Goal: Task Accomplishment & Management: Use online tool/utility

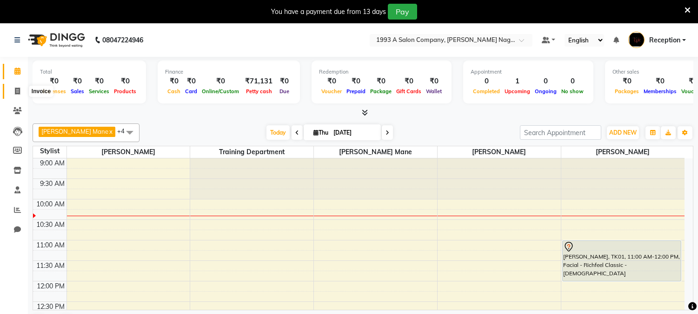
click at [17, 89] on icon at bounding box center [17, 90] width 5 height 7
select select "service"
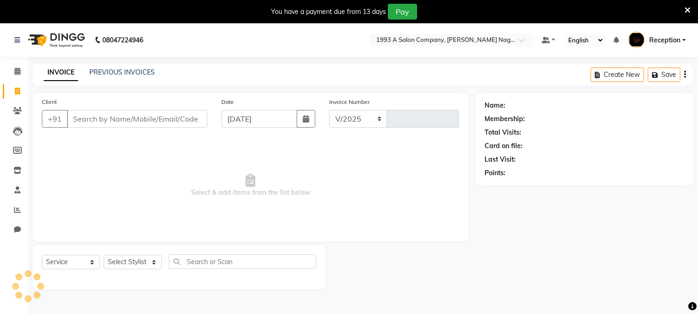
select select "144"
type input "1842"
click at [114, 71] on link "PREVIOUS INVOICES" at bounding box center [122, 72] width 66 height 8
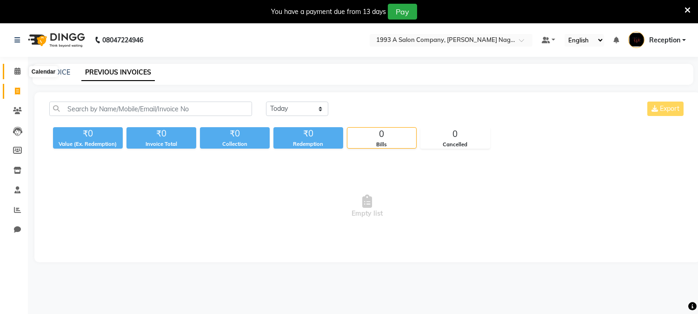
click at [16, 70] on icon at bounding box center [17, 70] width 6 height 7
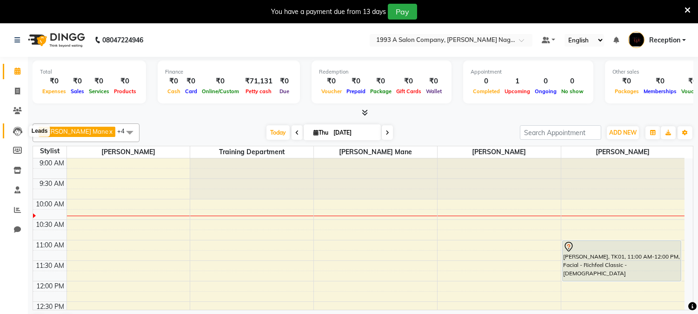
click at [13, 127] on icon at bounding box center [17, 131] width 9 height 9
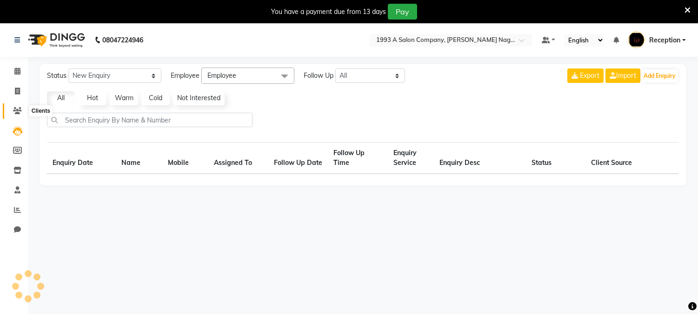
click at [19, 109] on icon at bounding box center [17, 110] width 9 height 7
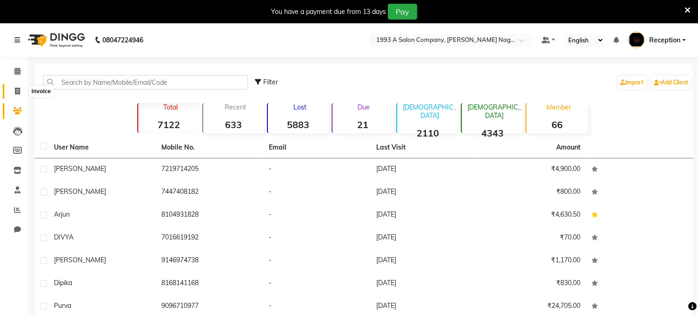
click at [10, 87] on span at bounding box center [17, 91] width 16 height 11
select select "service"
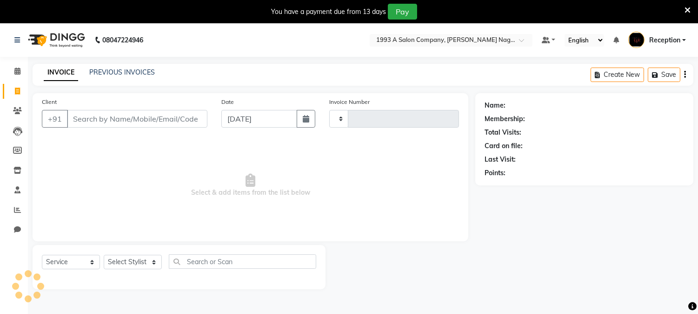
scroll to position [23, 0]
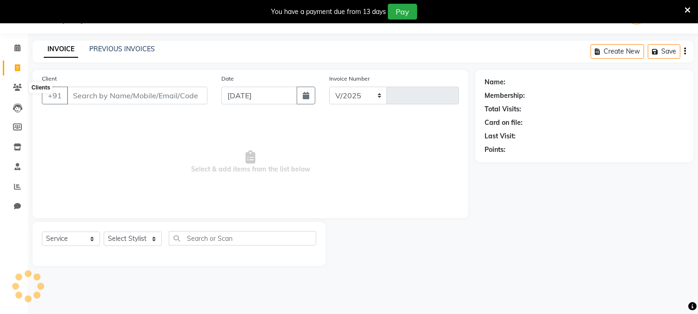
select select "144"
type input "1842"
